Goal: Task Accomplishment & Management: Use online tool/utility

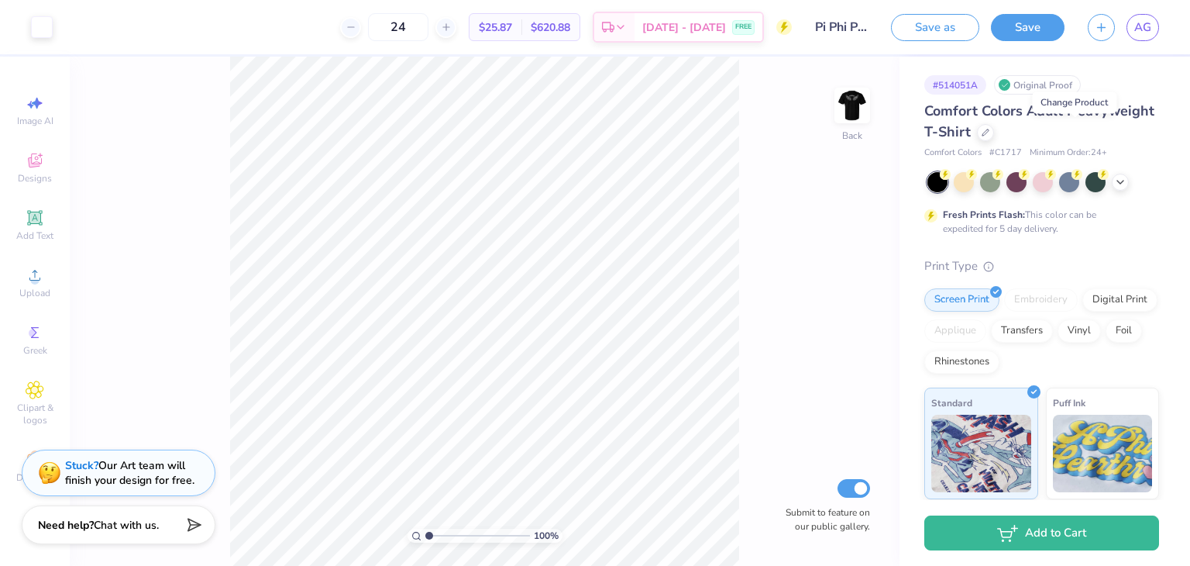
click at [990, 133] on icon at bounding box center [986, 133] width 8 height 8
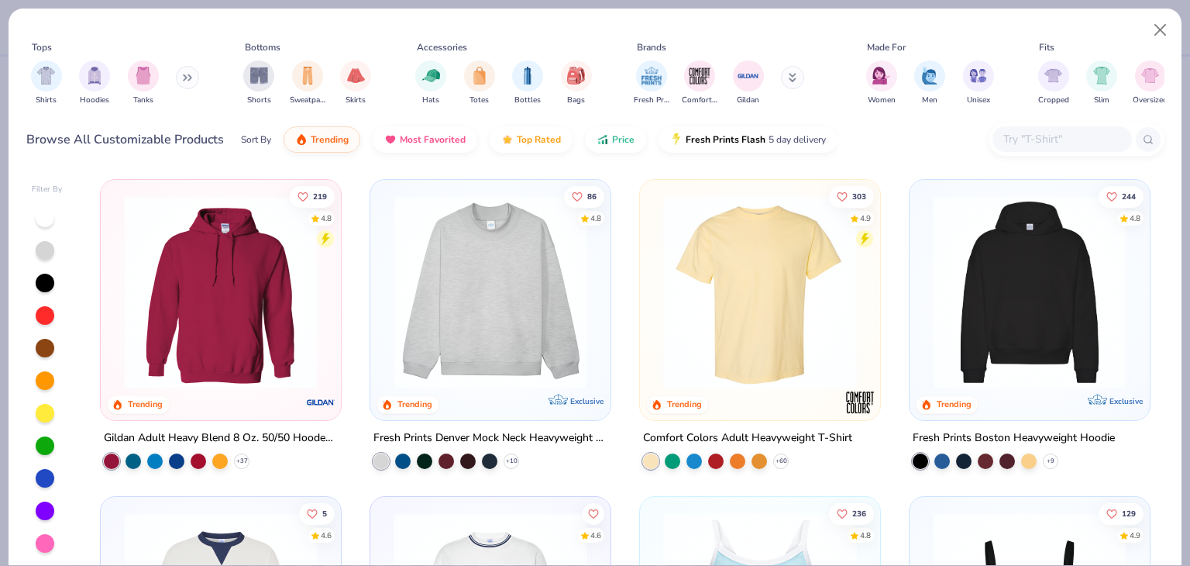
click at [1034, 137] on input "text" at bounding box center [1061, 139] width 119 height 18
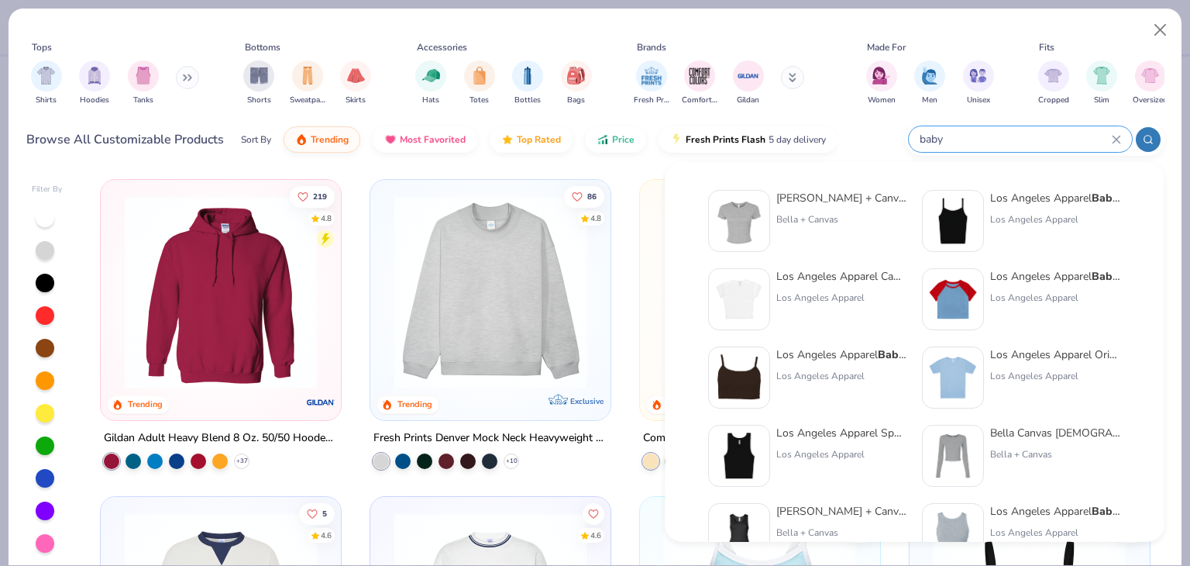
type input "baby"
click at [811, 288] on div "Los Angeles Apparel Cap Sleeve Baby Rib Crop Top [GEOGRAPHIC_DATA] Apparel" at bounding box center [841, 299] width 130 height 62
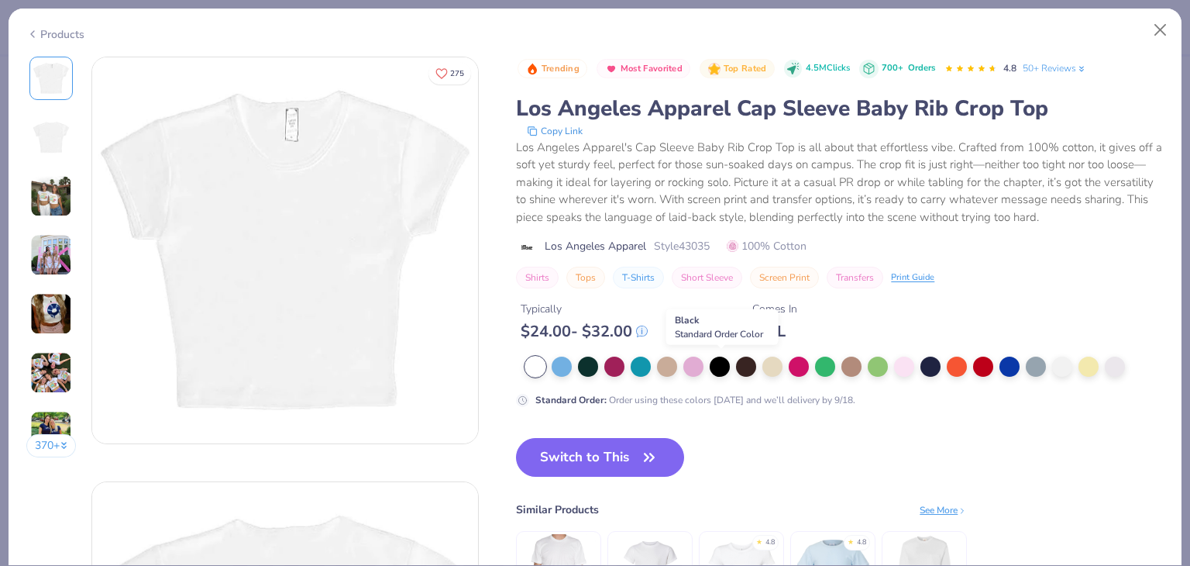
click at [722, 366] on div at bounding box center [720, 366] width 20 height 20
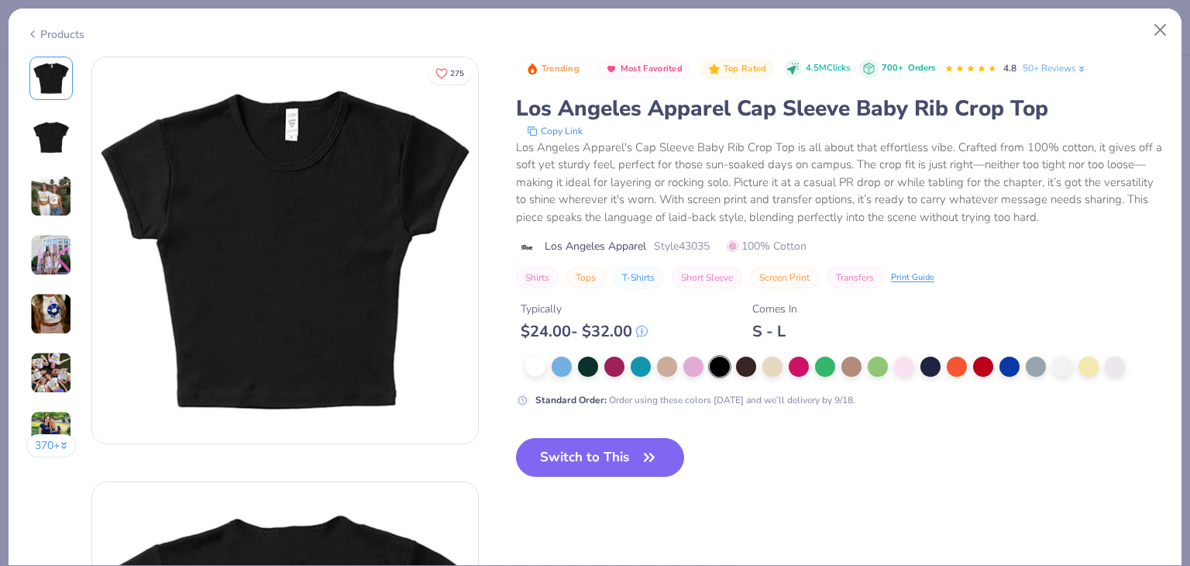
click at [583, 461] on button "Switch to This" at bounding box center [600, 457] width 168 height 39
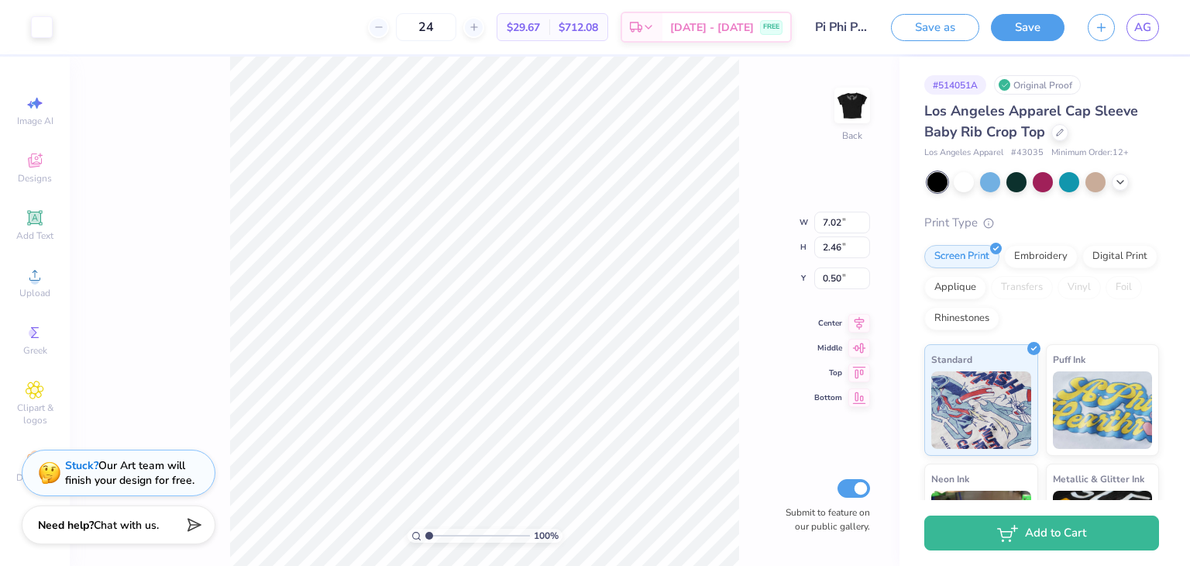
type input "2.21"
click at [856, 108] on img at bounding box center [852, 105] width 31 height 31
type input "2.70"
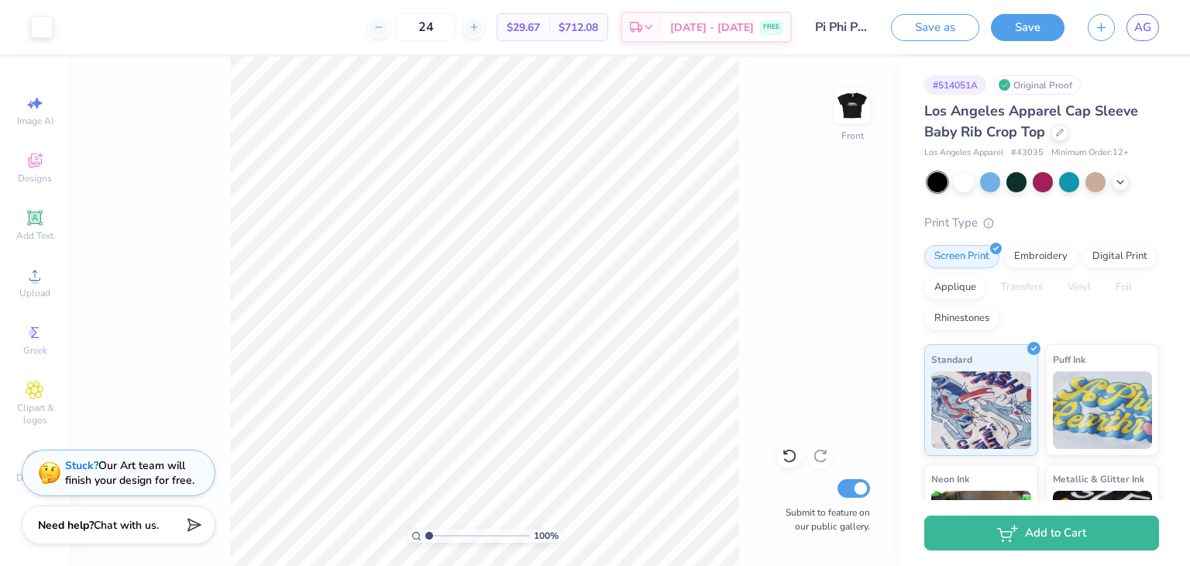
click at [750, 143] on div "100 % Front Submit to feature on our public gallery." at bounding box center [485, 311] width 830 height 509
click at [790, 456] on icon at bounding box center [789, 455] width 15 height 15
click at [812, 456] on div at bounding box center [820, 455] width 25 height 25
click at [849, 95] on img at bounding box center [852, 105] width 31 height 31
click at [852, 102] on img at bounding box center [852, 105] width 31 height 31
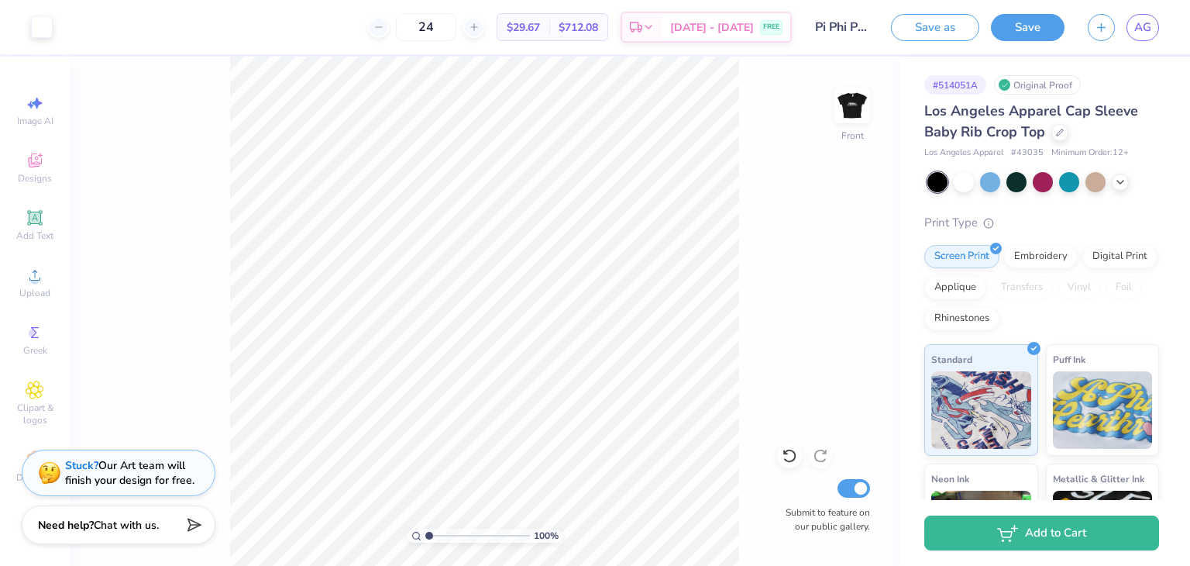
click at [852, 102] on img at bounding box center [852, 105] width 31 height 31
type input "0.57"
click at [840, 112] on img at bounding box center [852, 105] width 31 height 31
click at [851, 108] on img at bounding box center [852, 105] width 31 height 31
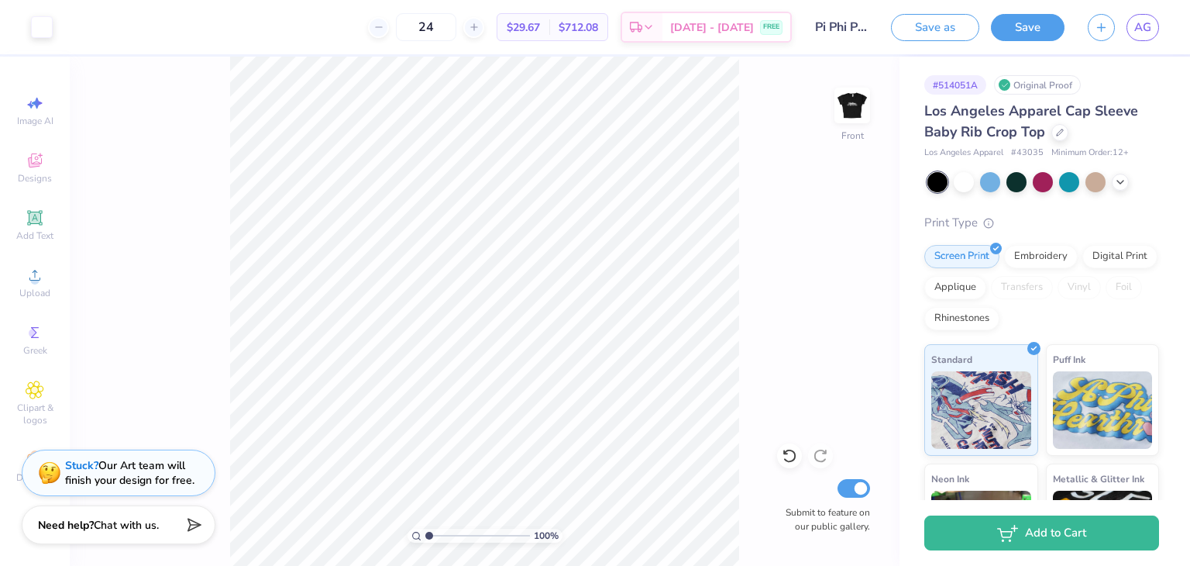
click at [862, 98] on img at bounding box center [852, 105] width 31 height 31
click at [1143, 31] on span "AG" at bounding box center [1142, 28] width 17 height 18
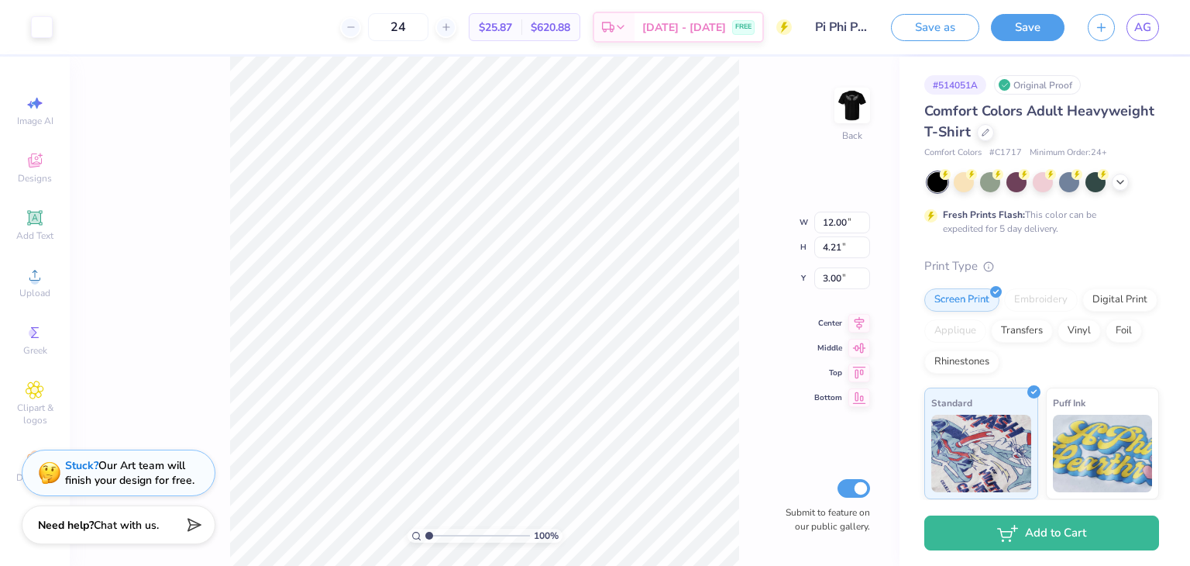
type input "10.65"
type input "3.73"
click at [865, 102] on img at bounding box center [852, 105] width 31 height 31
